Goal: Check status

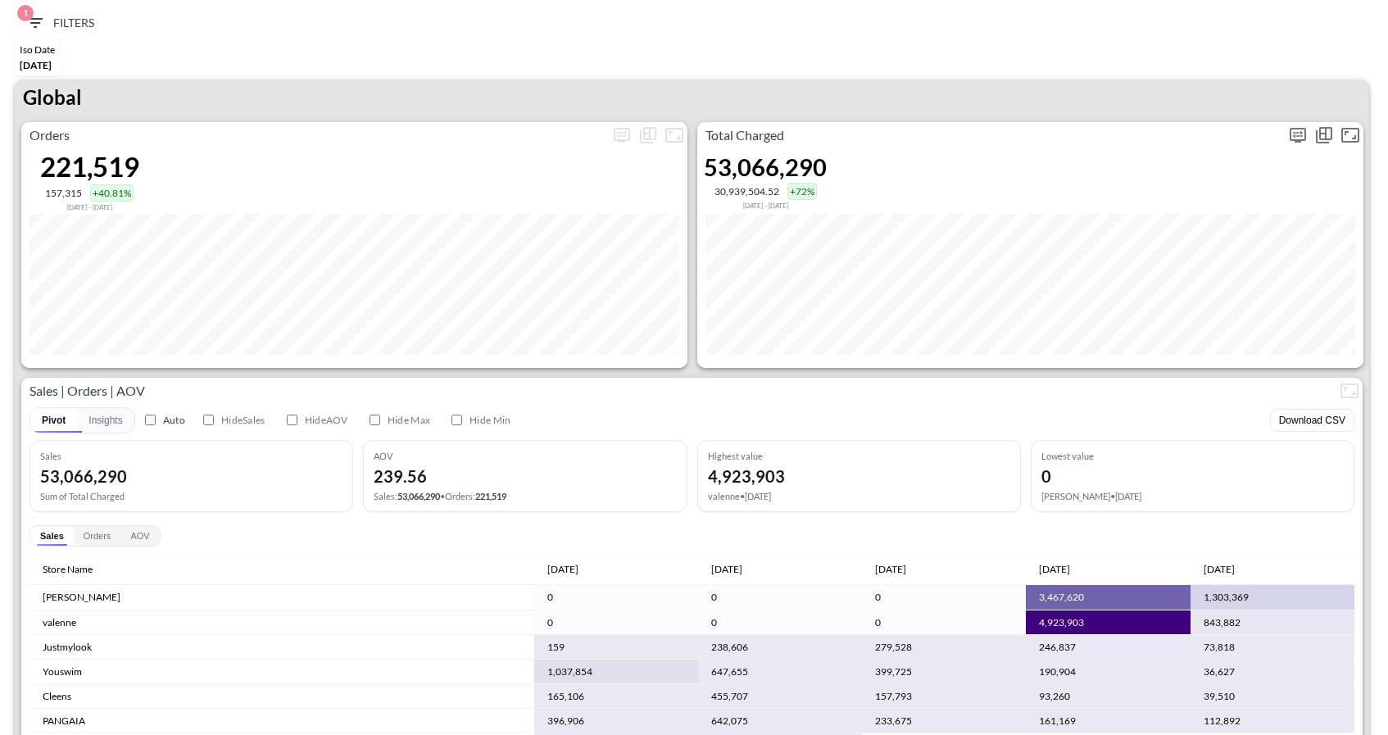
click at [1300, 138] on icon "more" at bounding box center [1297, 135] width 16 height 15
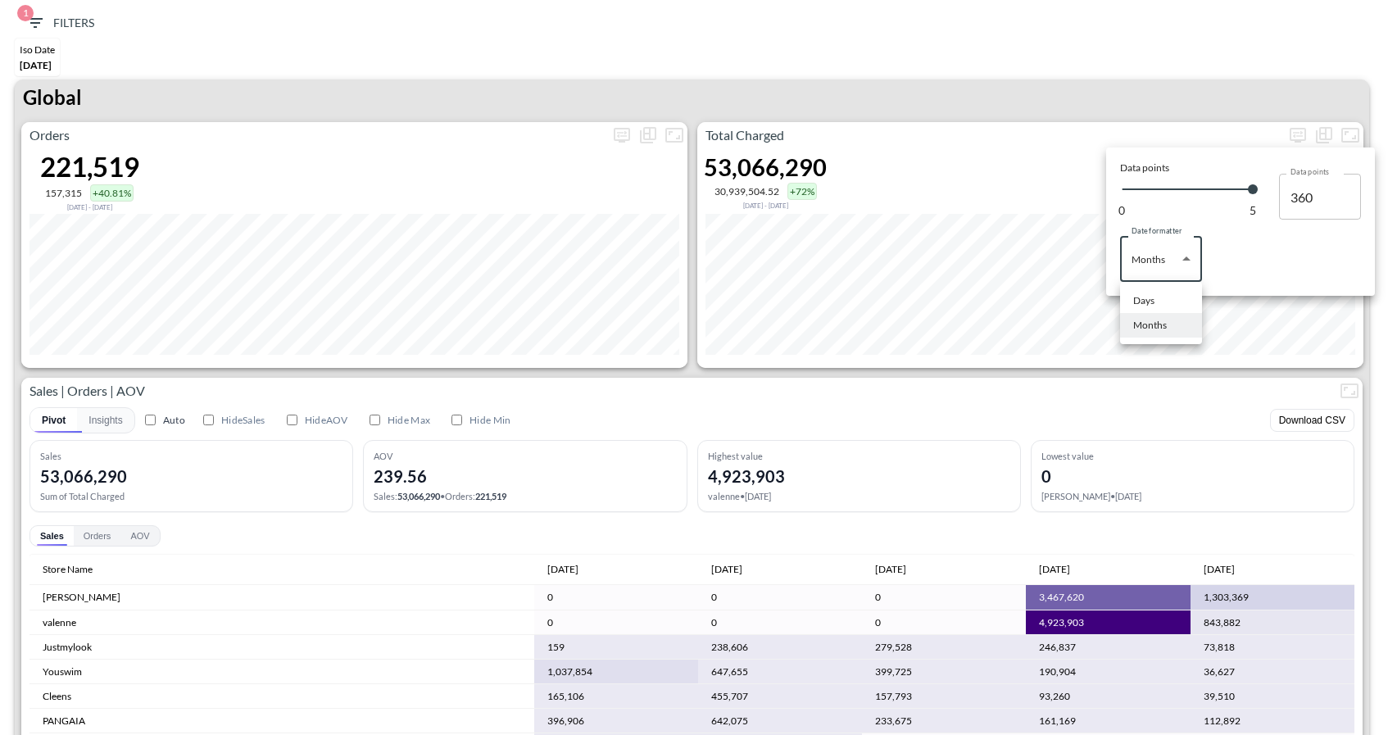
click at [1143, 250] on body "BI.P.EYE, Interactive Analytics Dashboards 1 Filters Iso Date Jun 01, 2025 Glob…" at bounding box center [694, 367] width 1388 height 735
click at [1146, 292] on li "Days" at bounding box center [1161, 300] width 82 height 25
type input "Days"
type input "131"
click at [1036, 64] on div at bounding box center [694, 367] width 1388 height 735
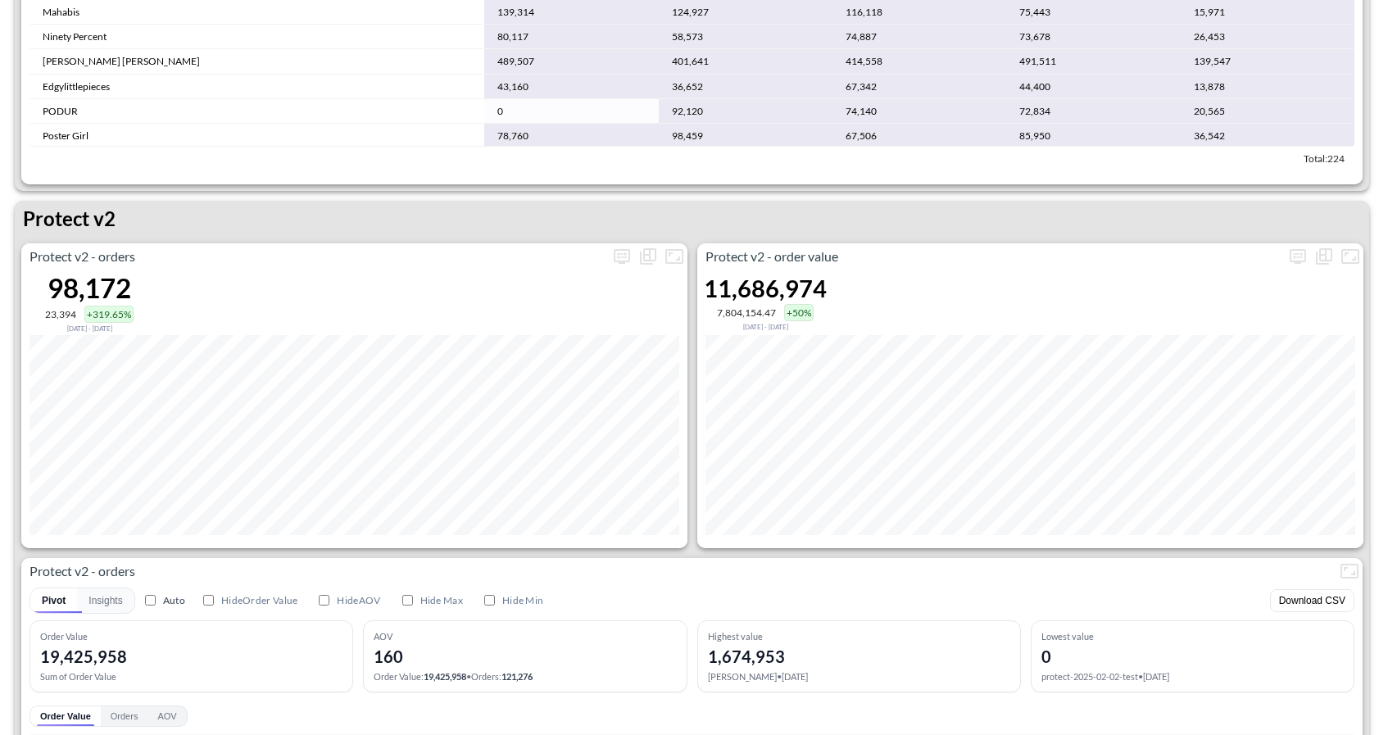
scroll to position [2994, 0]
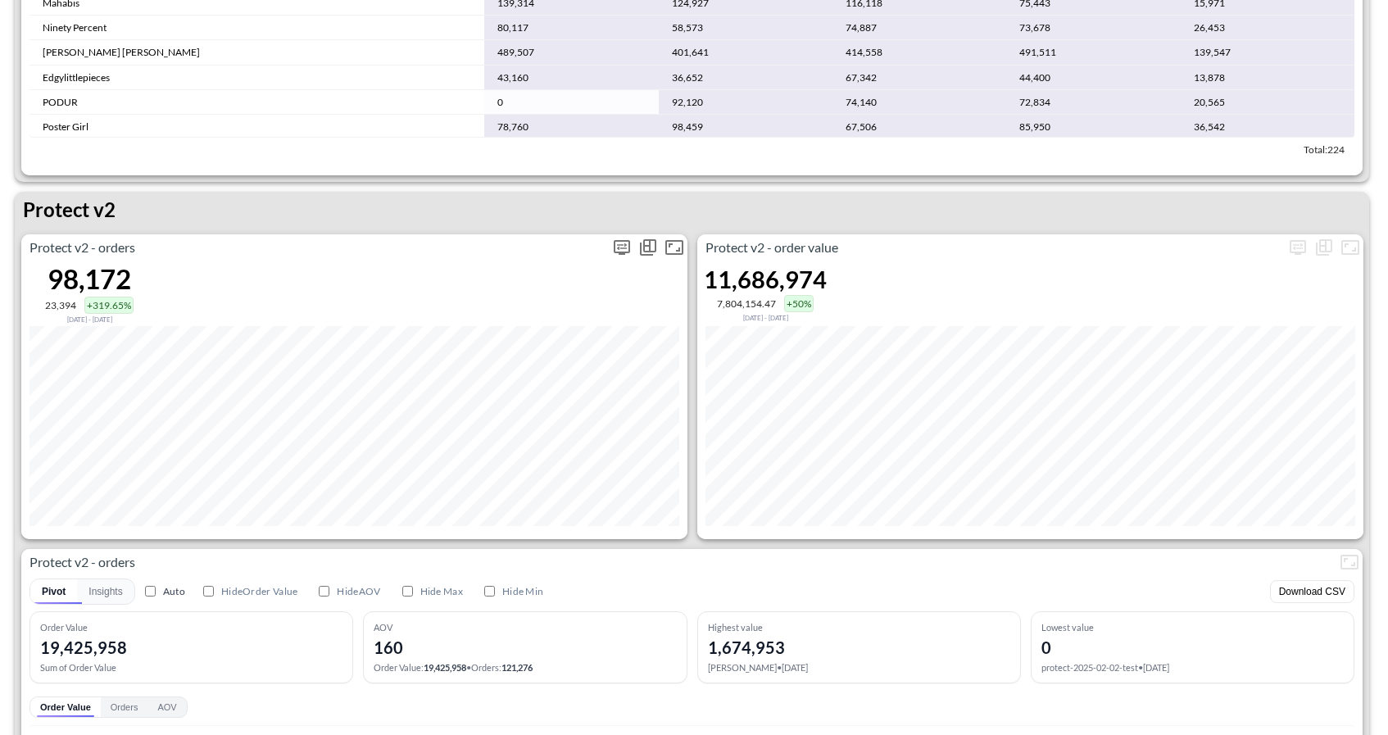
click at [616, 247] on icon "more" at bounding box center [622, 248] width 20 height 20
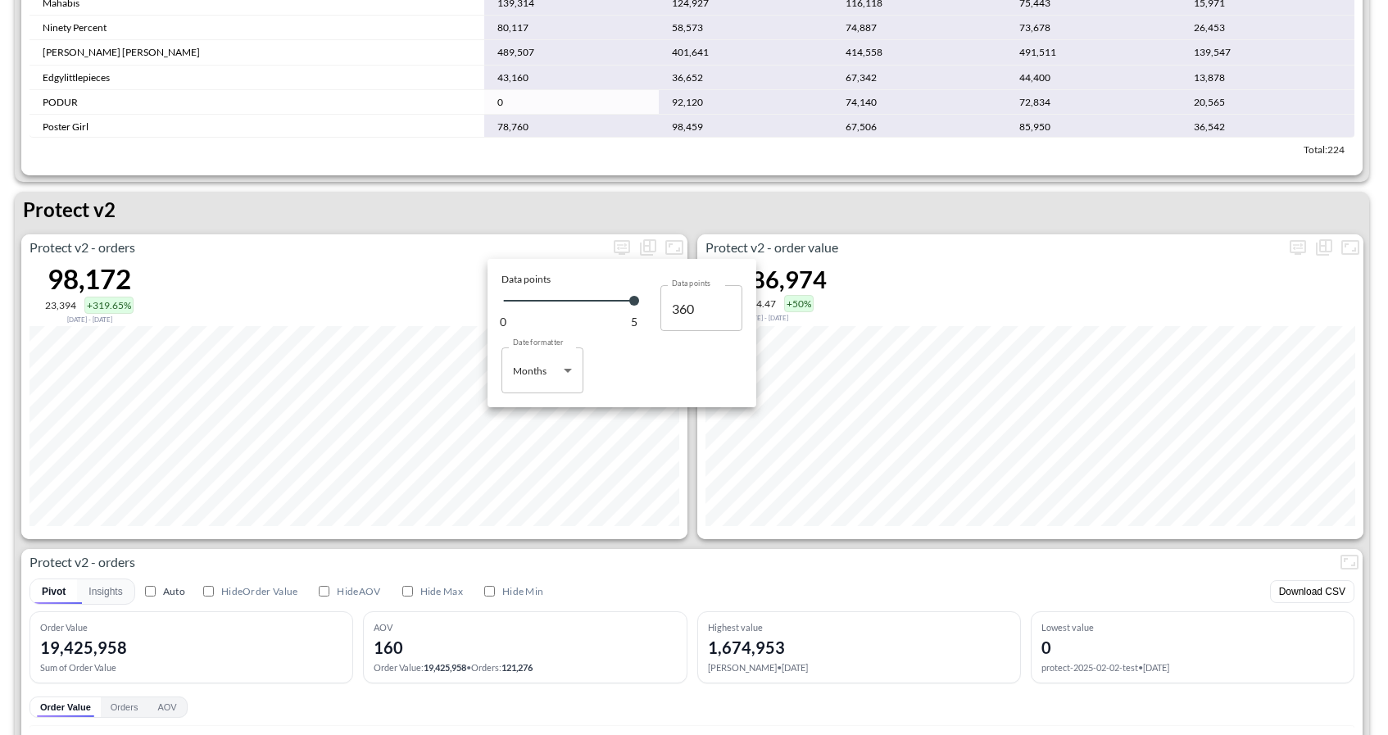
click at [544, 391] on body "BI.P.EYE, Interactive Analytics Dashboards 1 Filters Iso Date Jun 01, 2025 Glob…" at bounding box center [694, 367] width 1388 height 735
click at [544, 374] on div at bounding box center [694, 367] width 1388 height 735
click at [538, 371] on body "BI.P.EYE, Interactive Analytics Dashboards 1 Filters Iso Date Jun 01, 2025 Glob…" at bounding box center [694, 367] width 1388 height 735
click at [529, 403] on li "Days" at bounding box center [542, 412] width 82 height 25
type input "Days"
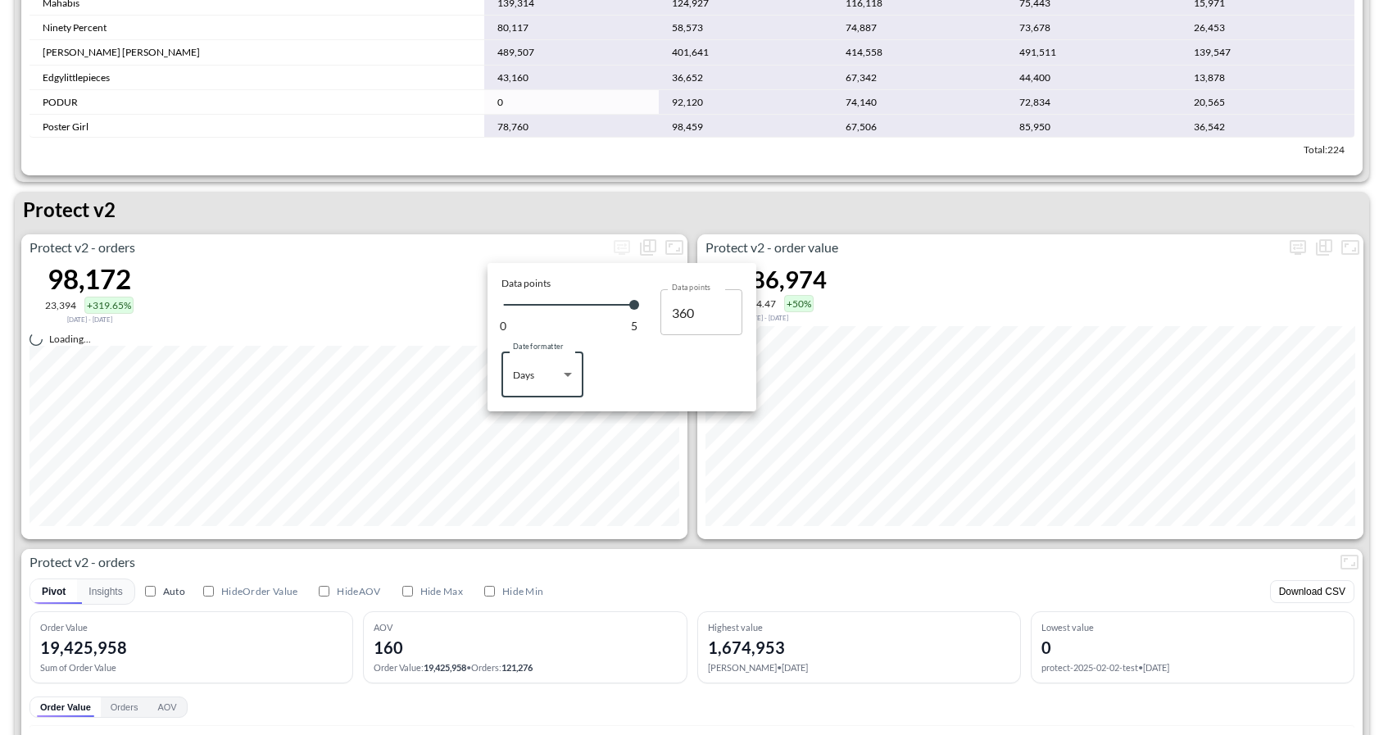
type input "131"
click at [821, 170] on div at bounding box center [694, 367] width 1388 height 735
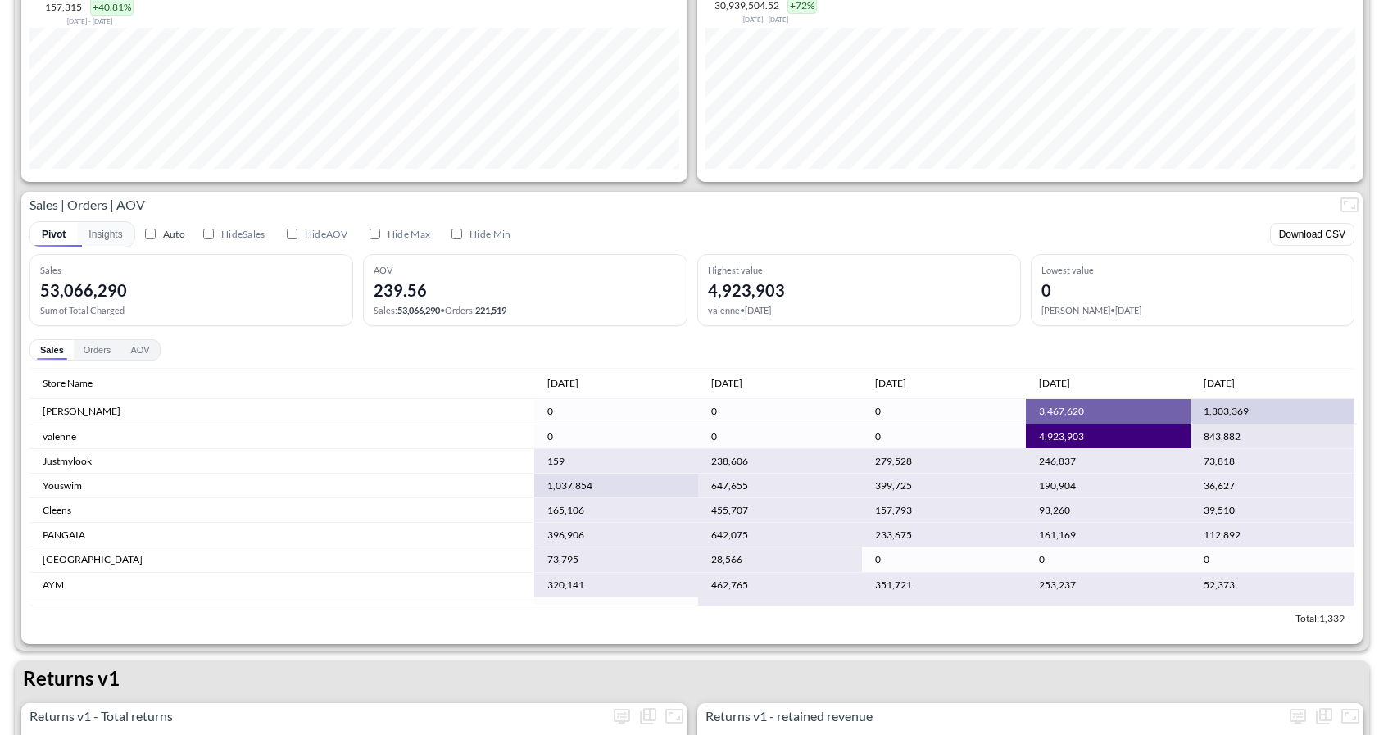
scroll to position [0, 0]
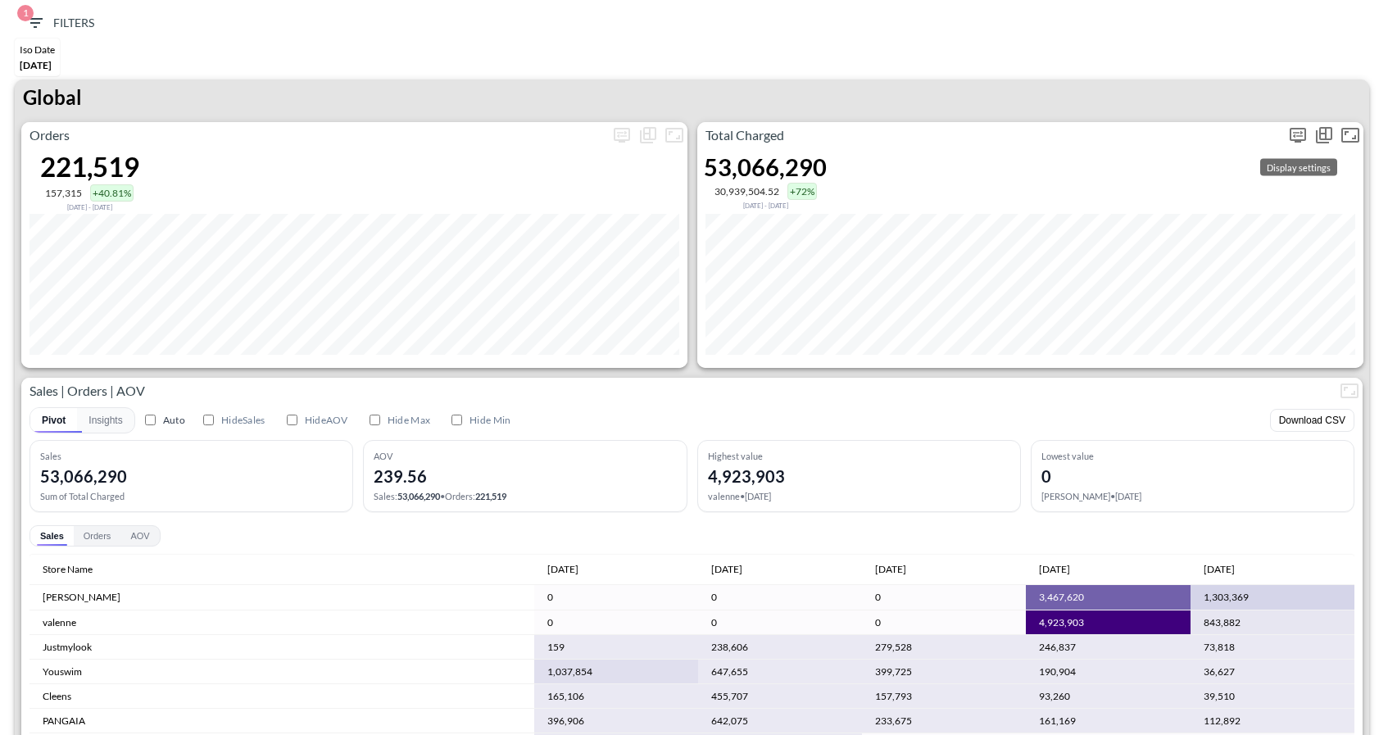
click at [1294, 133] on icon "more" at bounding box center [1298, 134] width 10 height 7
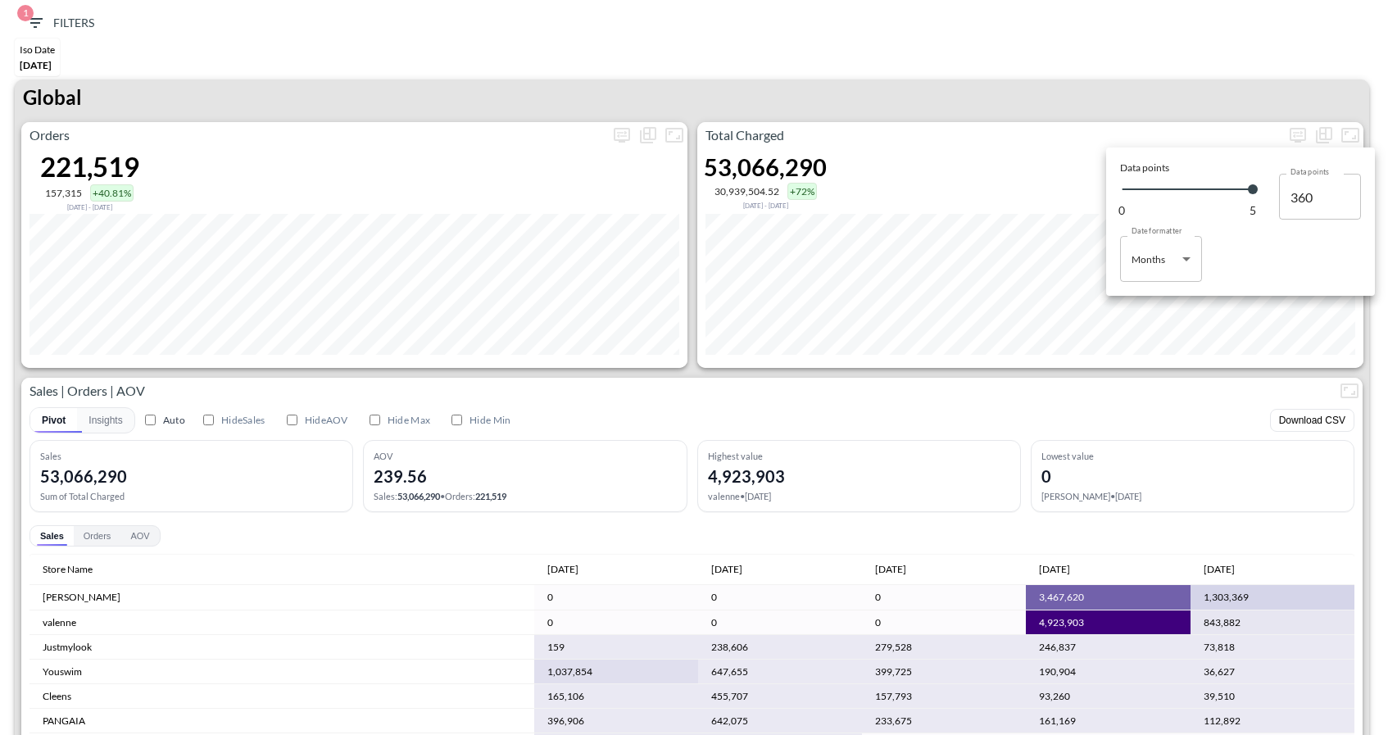
click at [1165, 275] on body "BI.P.EYE, Interactive Analytics Dashboards 1 Filters Iso Date Jun 01, 2025 Glob…" at bounding box center [694, 367] width 1388 height 735
click at [1151, 297] on div "Days" at bounding box center [1143, 300] width 21 height 15
type input "Days"
type input "131"
click at [1218, 100] on div at bounding box center [694, 367] width 1388 height 735
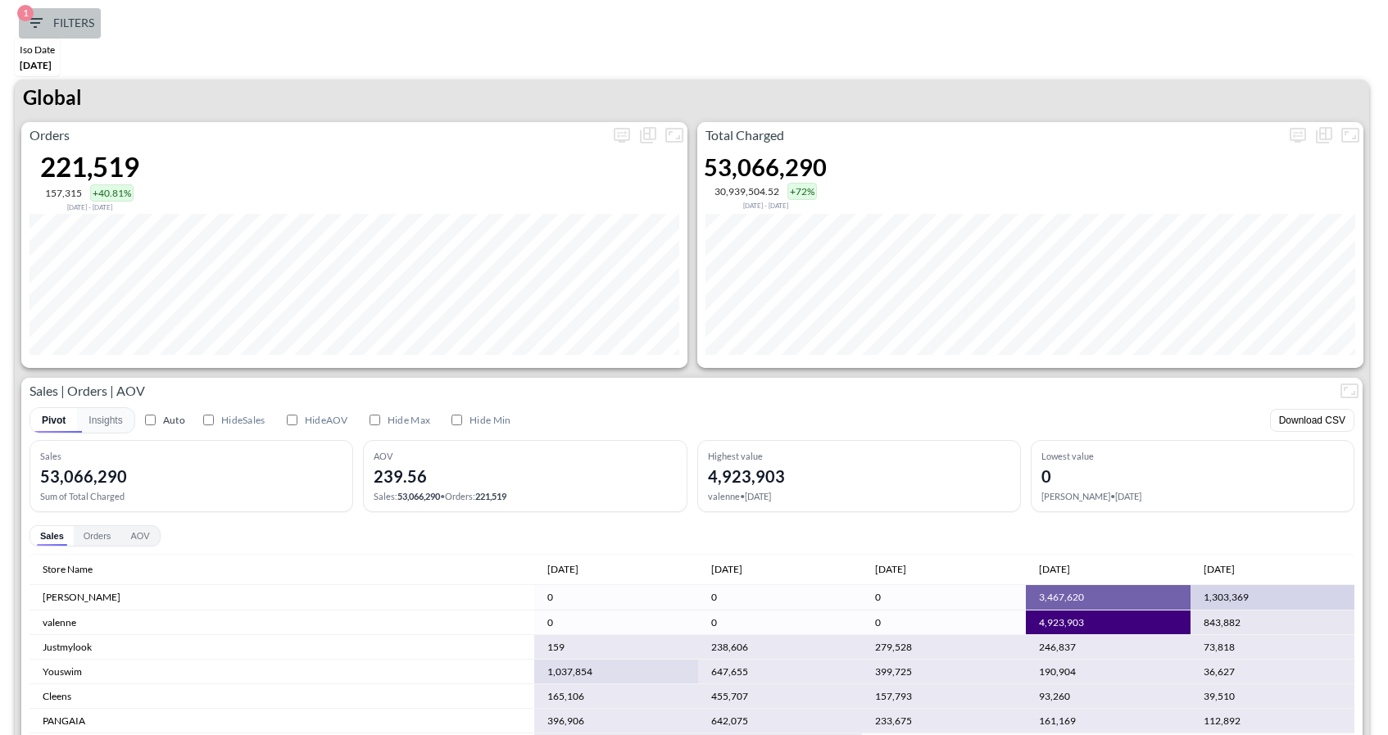
click at [48, 24] on span "1 Filters" at bounding box center [59, 23] width 69 height 20
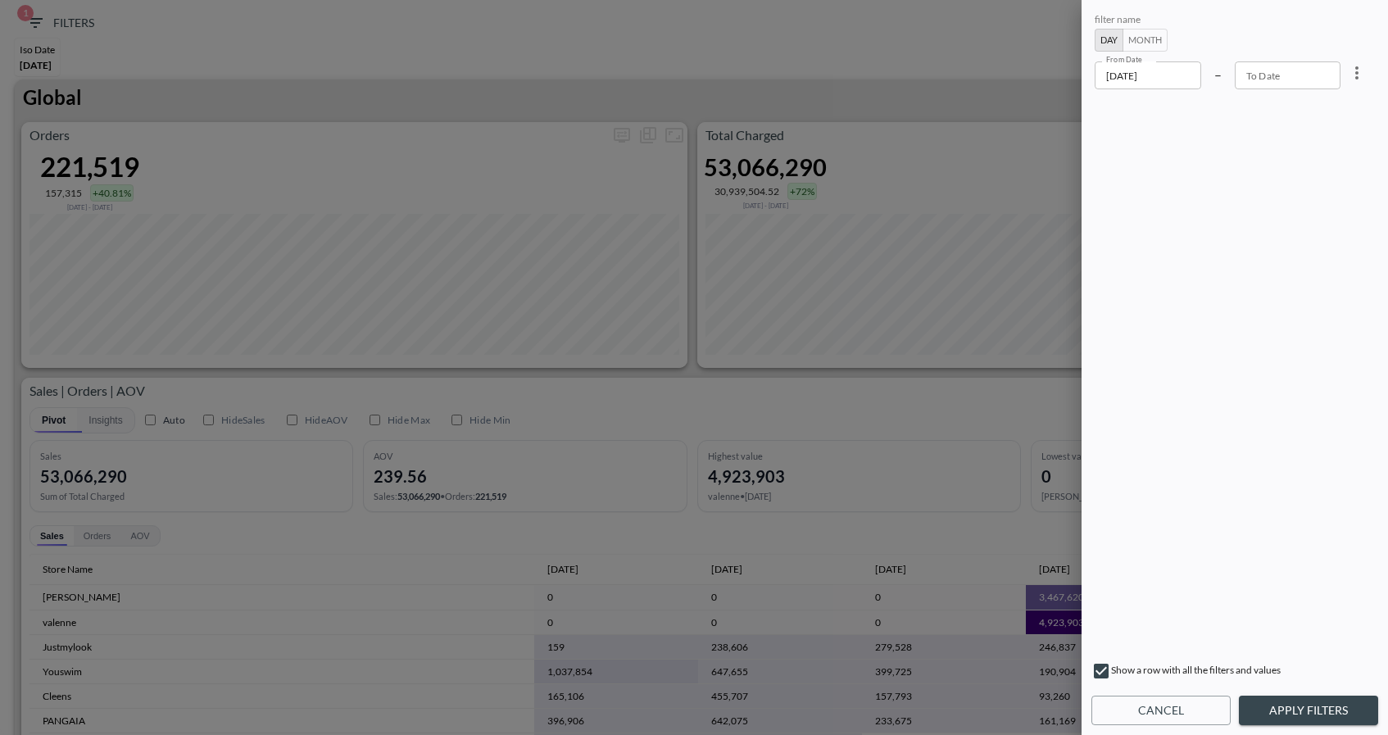
click at [997, 105] on div at bounding box center [694, 367] width 1388 height 735
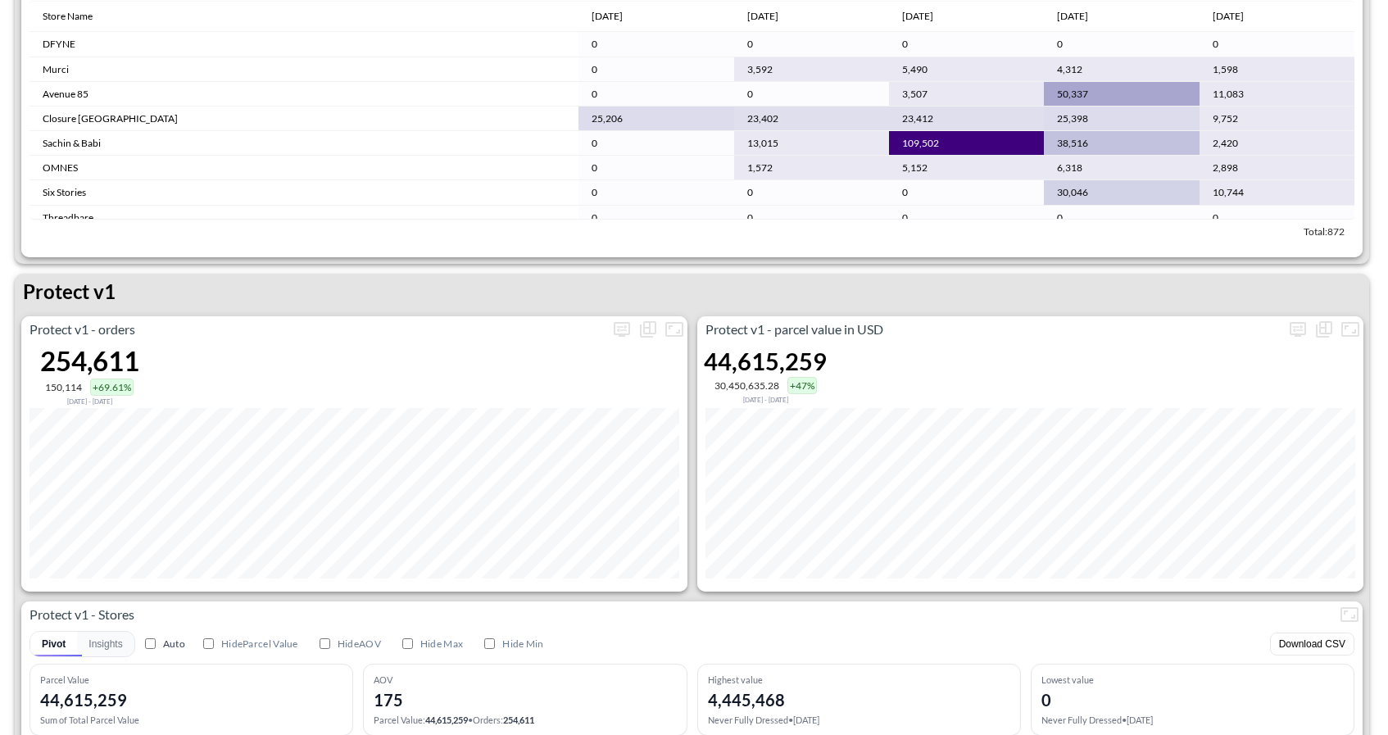
scroll to position [2279, 0]
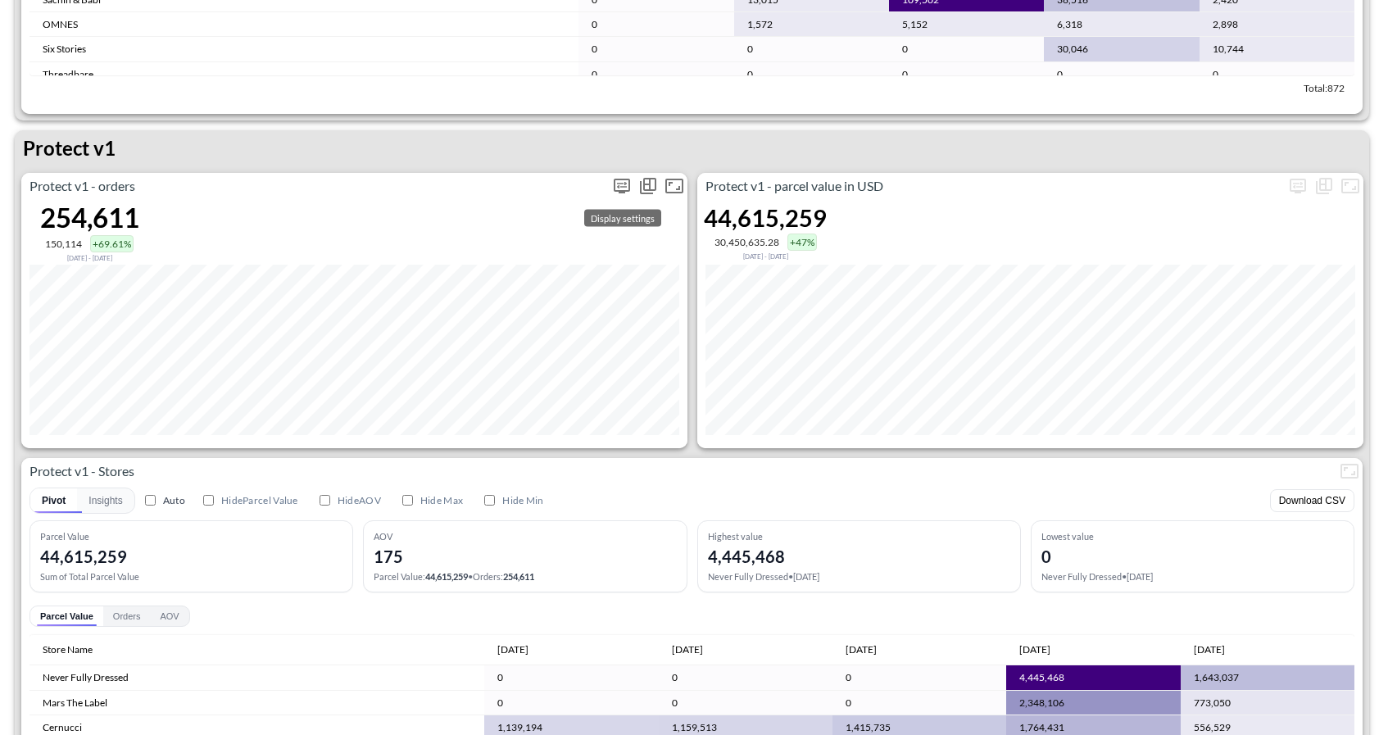
click at [616, 183] on icon "more" at bounding box center [622, 186] width 20 height 20
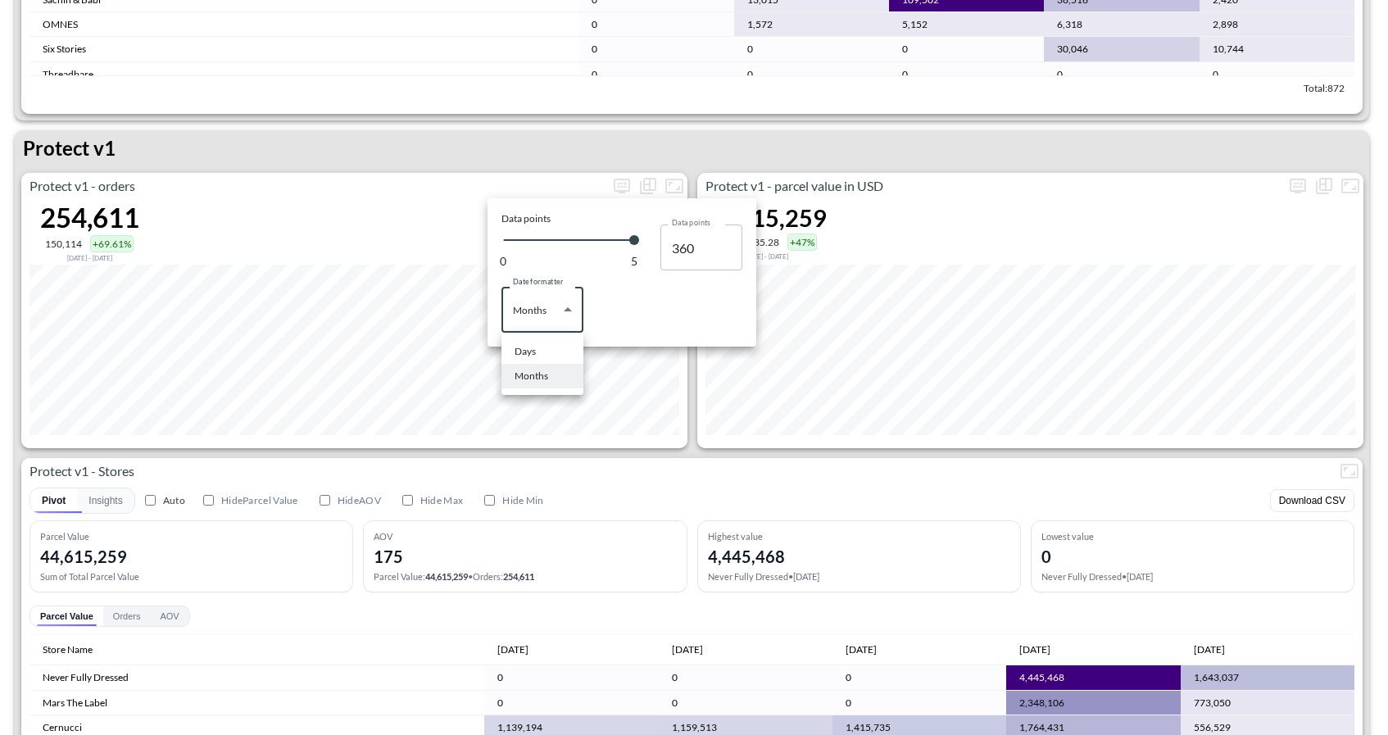
click at [543, 325] on body "BI.P.EYE, Interactive Analytics Dashboards 1 Filters Iso Date [DATE] Global Ord…" at bounding box center [694, 367] width 1388 height 735
click at [545, 356] on li "Days" at bounding box center [542, 351] width 82 height 25
type input "Days"
type input "131"
